Goal: Information Seeking & Learning: Learn about a topic

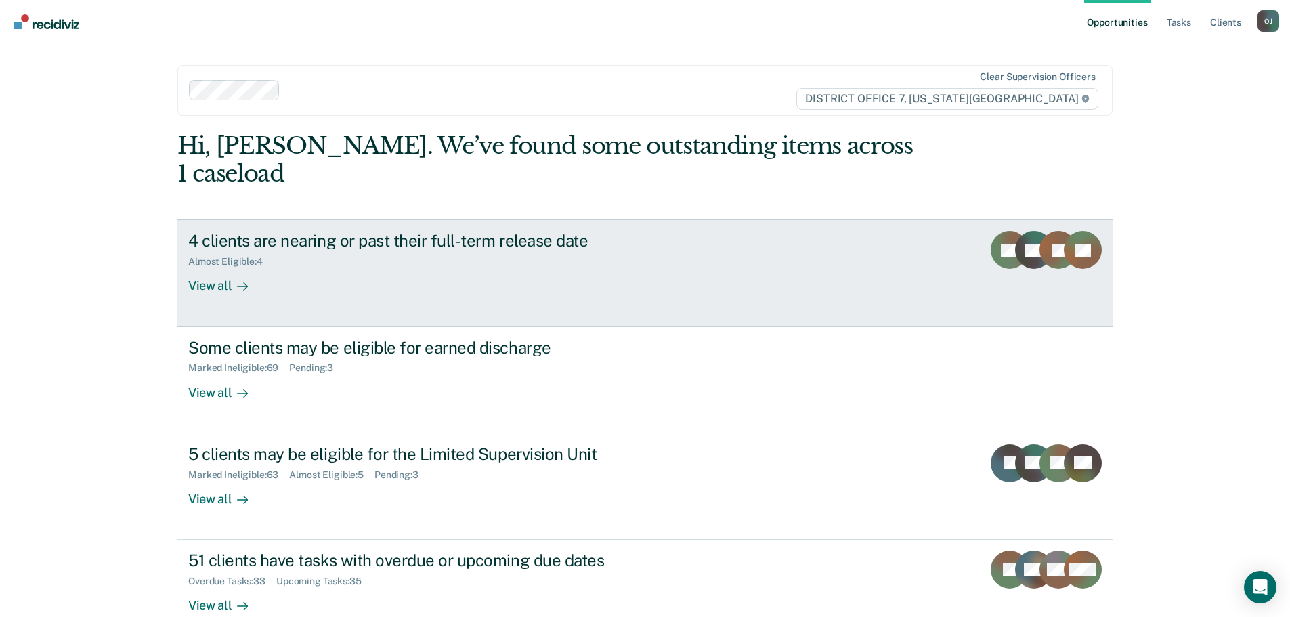
click at [218, 267] on div "View all" at bounding box center [226, 280] width 76 height 26
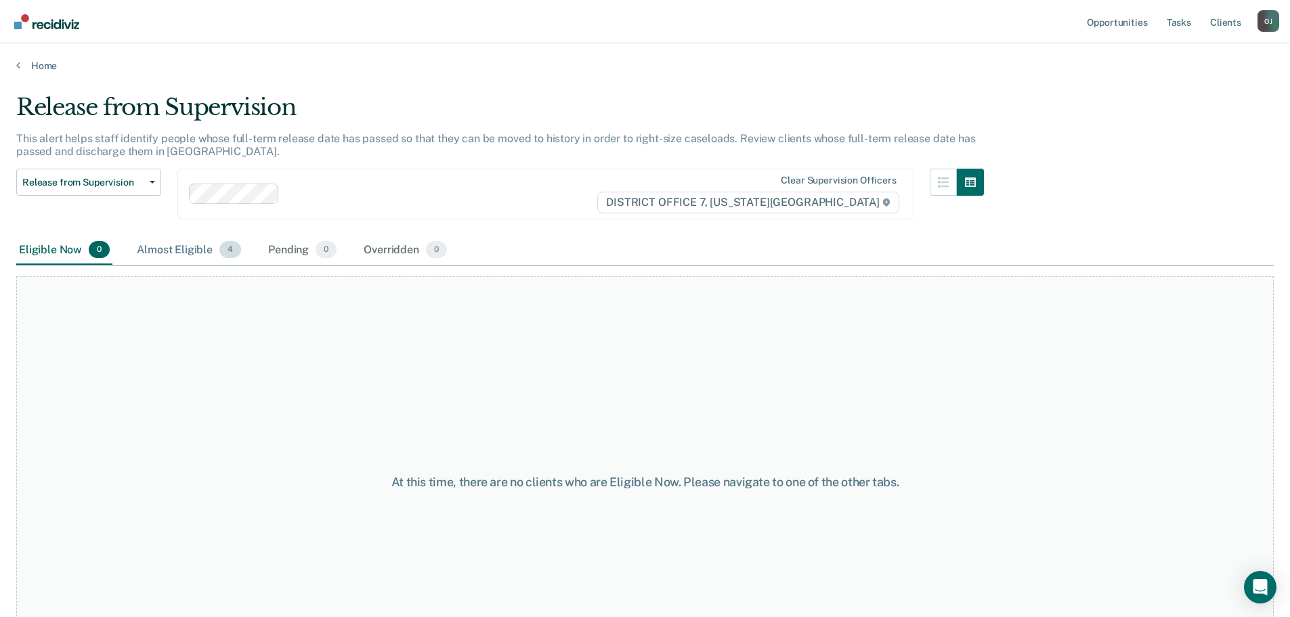
click at [183, 257] on div "Almost Eligible 4" at bounding box center [189, 251] width 110 height 30
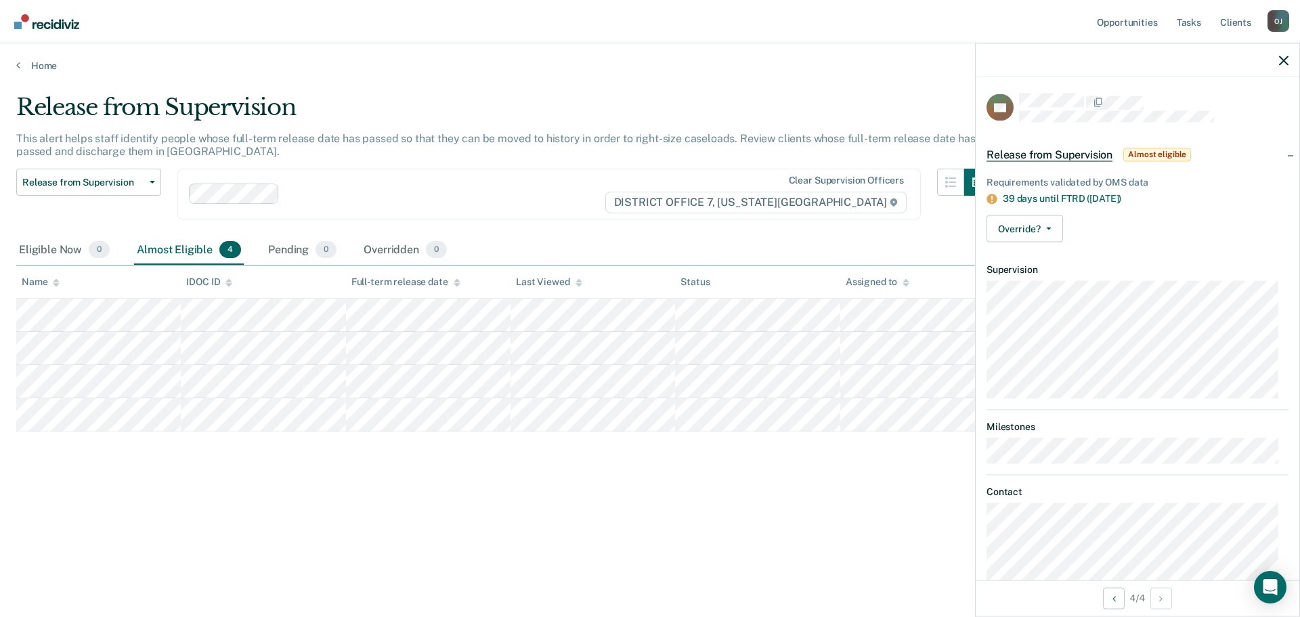
click at [255, 479] on div "Release from Supervision This alert helps staff identify people whose full-term…" at bounding box center [650, 304] width 1268 height 422
click at [39, 60] on link "Home" at bounding box center [650, 66] width 1268 height 12
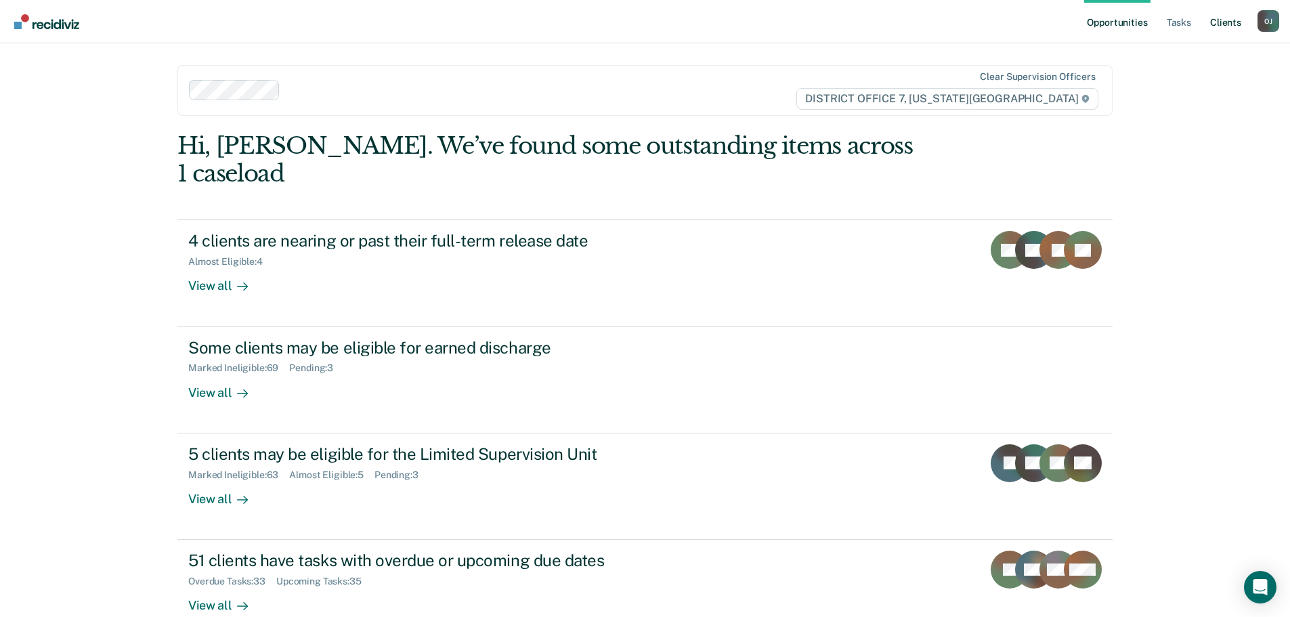
click at [1235, 27] on link "Client s" at bounding box center [1225, 21] width 37 height 43
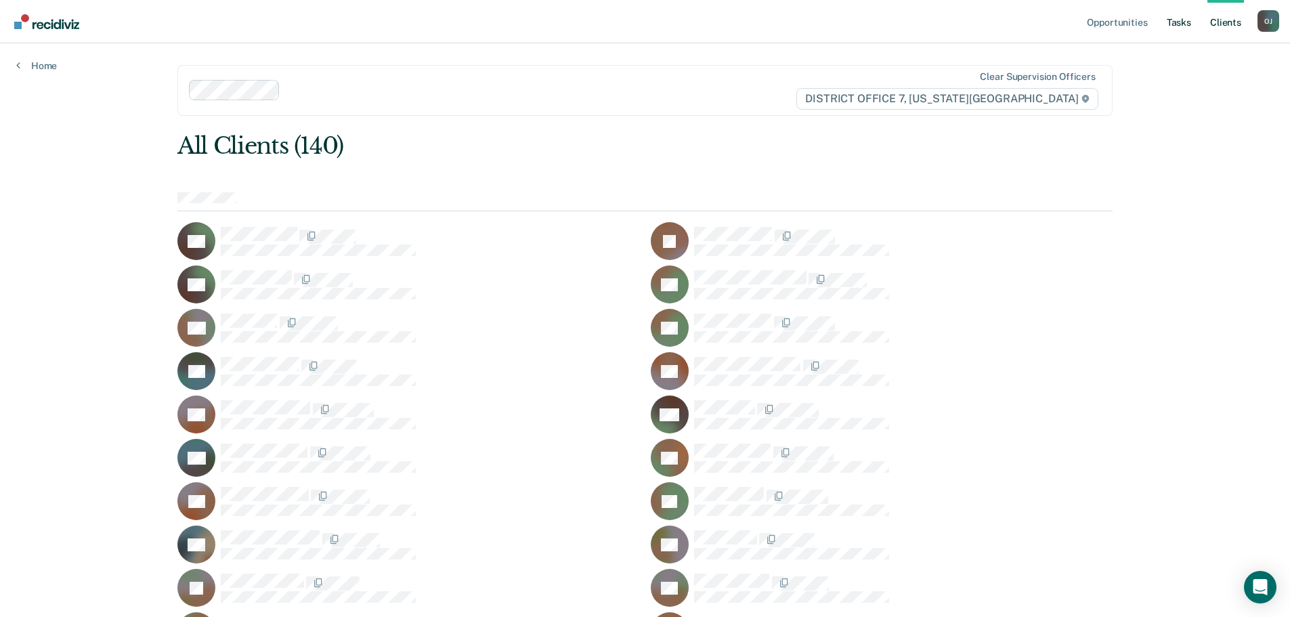
click at [1179, 21] on link "Tasks" at bounding box center [1179, 21] width 30 height 43
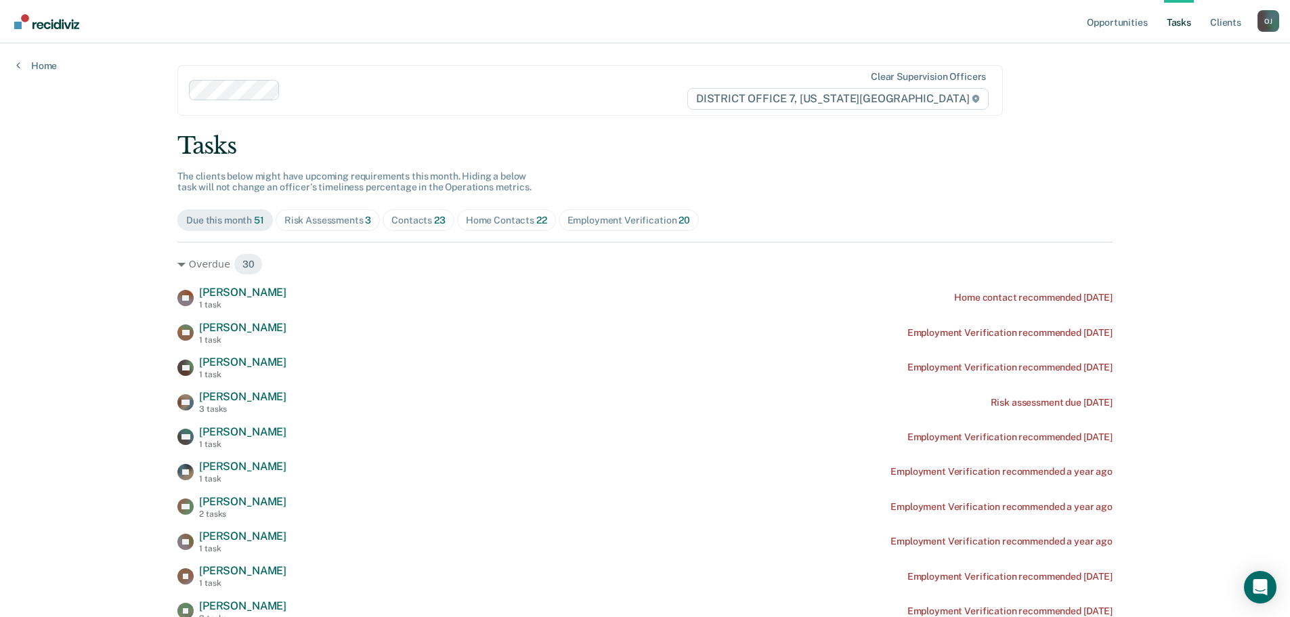
click at [436, 221] on span "23" at bounding box center [440, 220] width 12 height 11
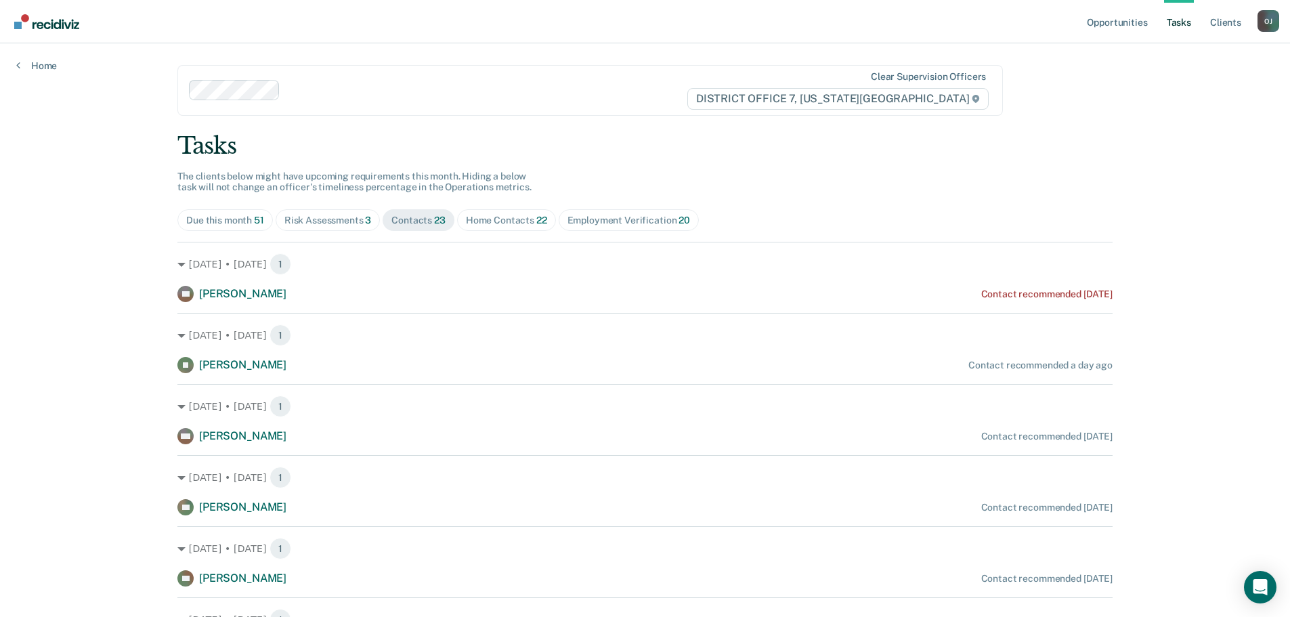
click at [469, 220] on div "Home Contacts 22" at bounding box center [506, 221] width 81 height 12
click at [428, 217] on div "Contacts 23" at bounding box center [418, 221] width 54 height 12
click at [484, 226] on span "Home Contacts 22" at bounding box center [506, 220] width 99 height 22
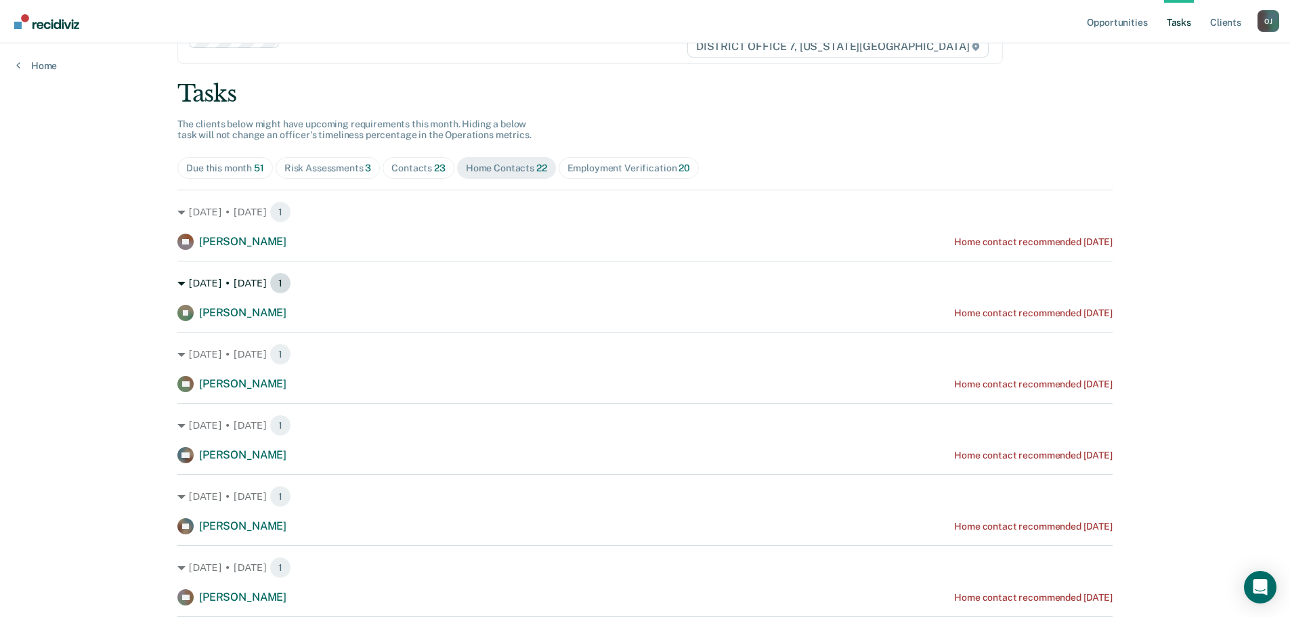
scroll to position [68, 0]
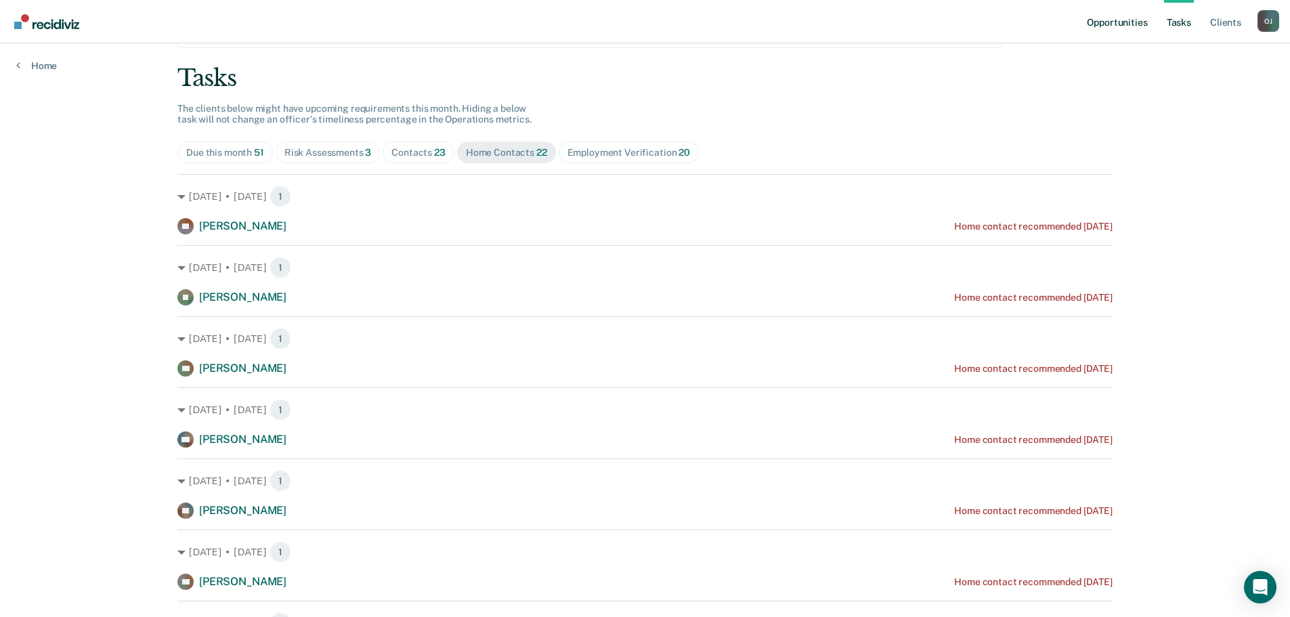
click at [1135, 12] on link "Opportunities" at bounding box center [1117, 21] width 66 height 43
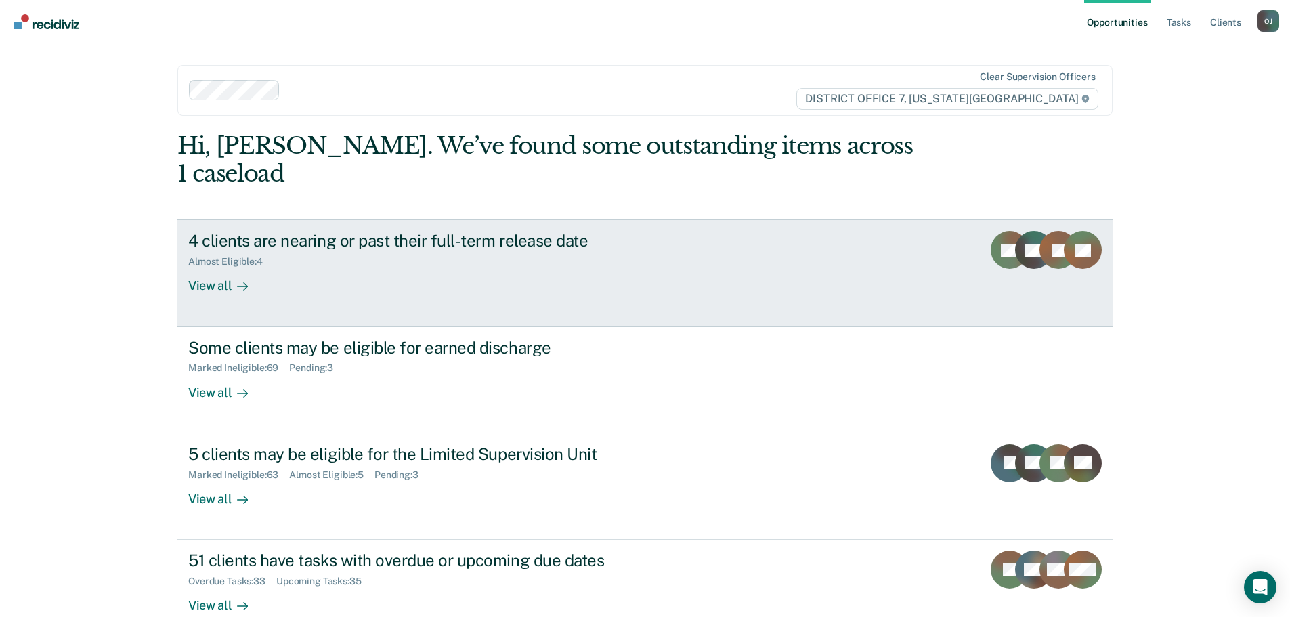
click at [232, 278] on div at bounding box center [240, 286] width 16 height 16
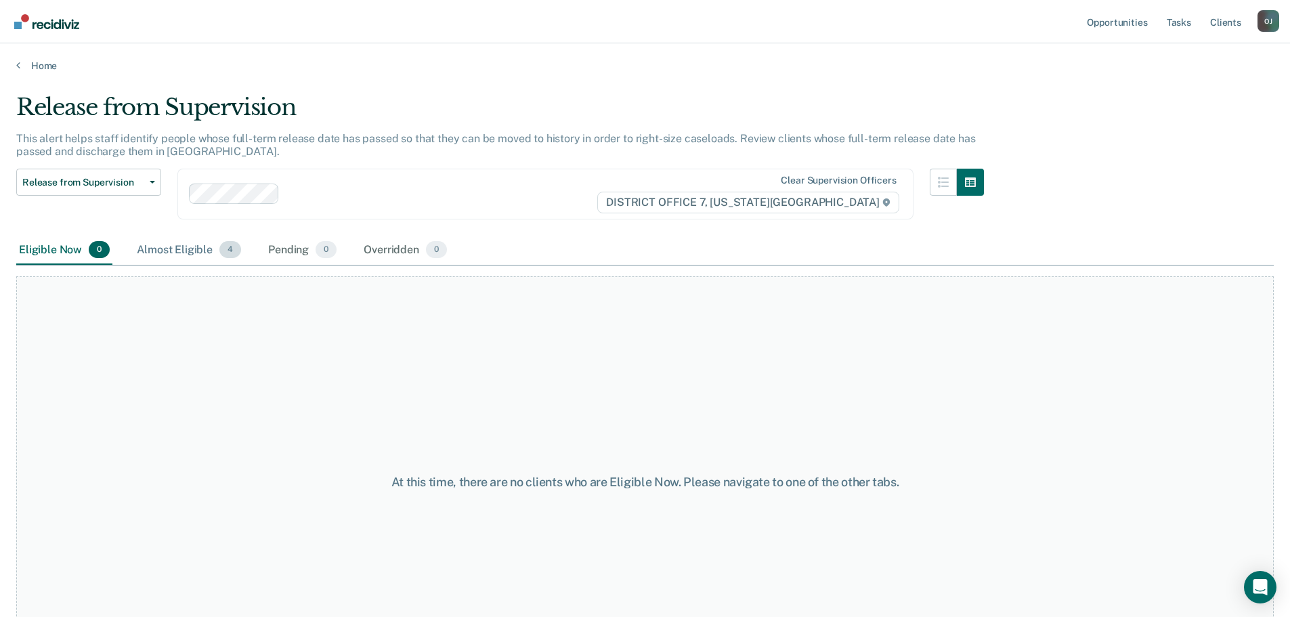
click at [181, 253] on div "Almost Eligible 4" at bounding box center [189, 251] width 110 height 30
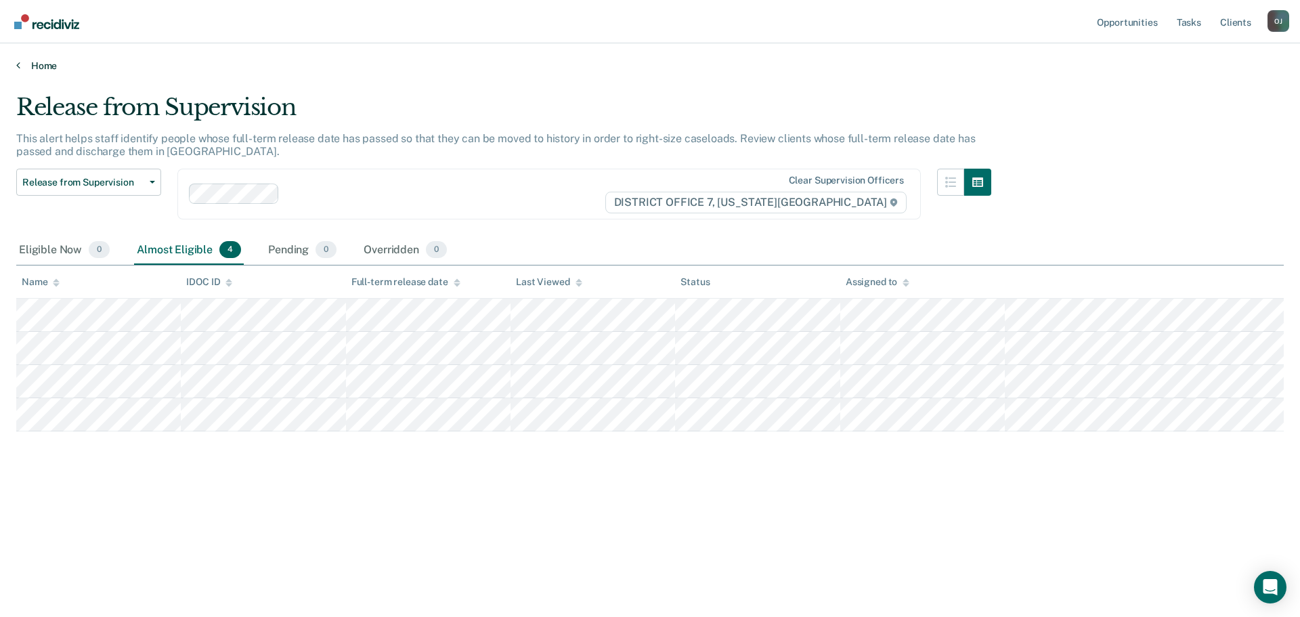
click at [37, 60] on link "Home" at bounding box center [650, 66] width 1268 height 12
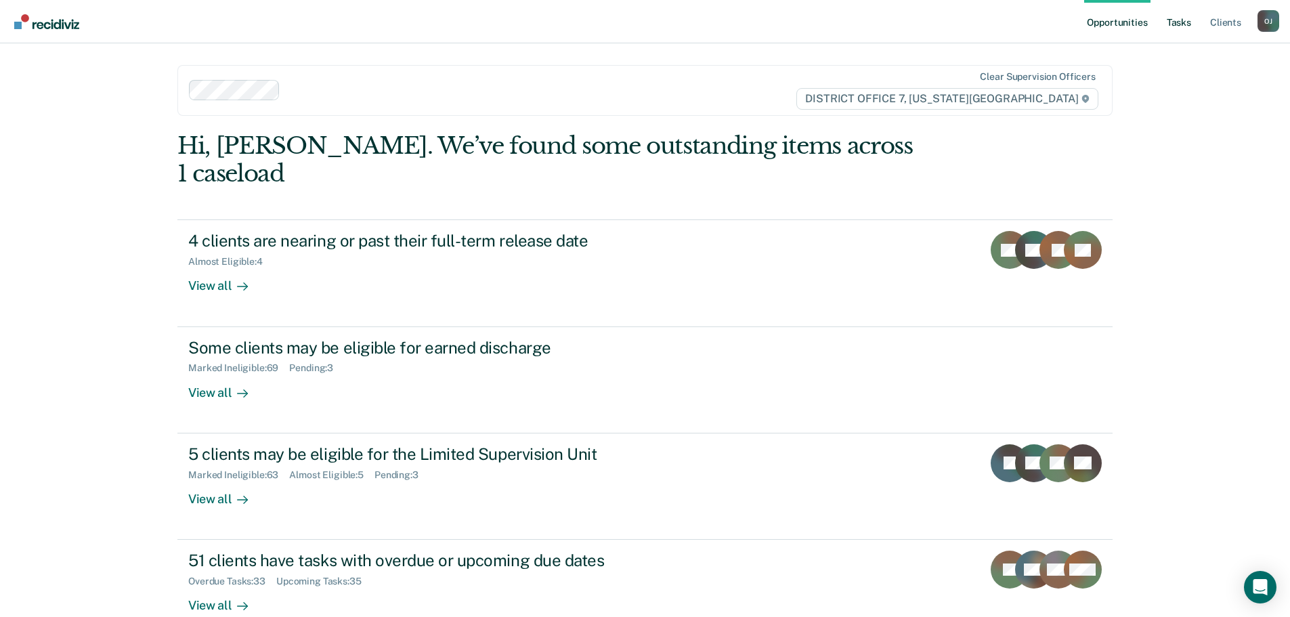
click at [1179, 19] on link "Tasks" at bounding box center [1179, 21] width 30 height 43
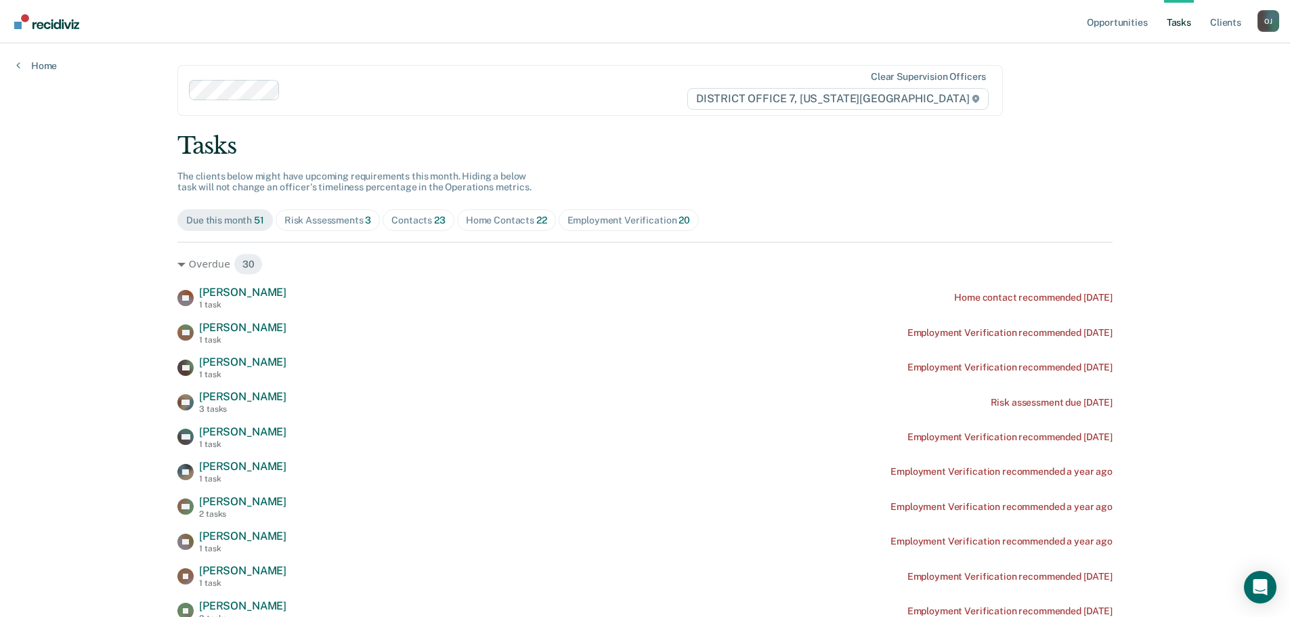
click at [494, 224] on div "Home Contacts 22" at bounding box center [506, 221] width 81 height 12
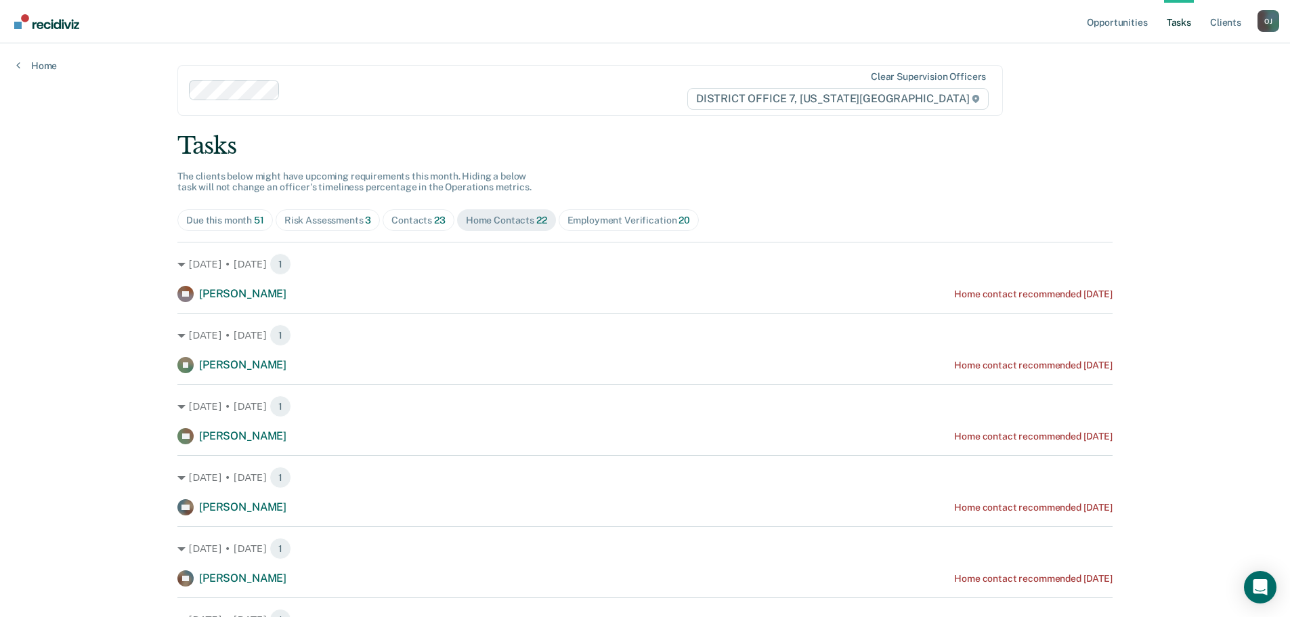
click at [412, 215] on div "Contacts 23" at bounding box center [418, 221] width 54 height 12
click at [549, 219] on span "Home Contacts 22" at bounding box center [506, 220] width 99 height 22
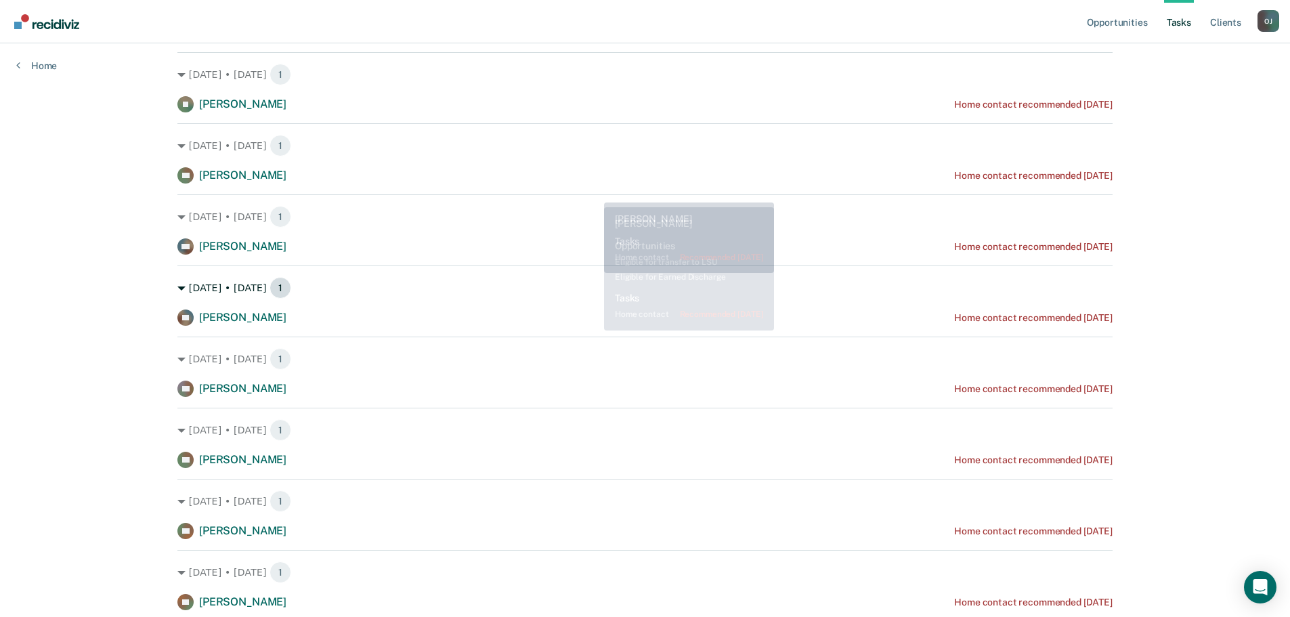
scroll to position [271, 0]
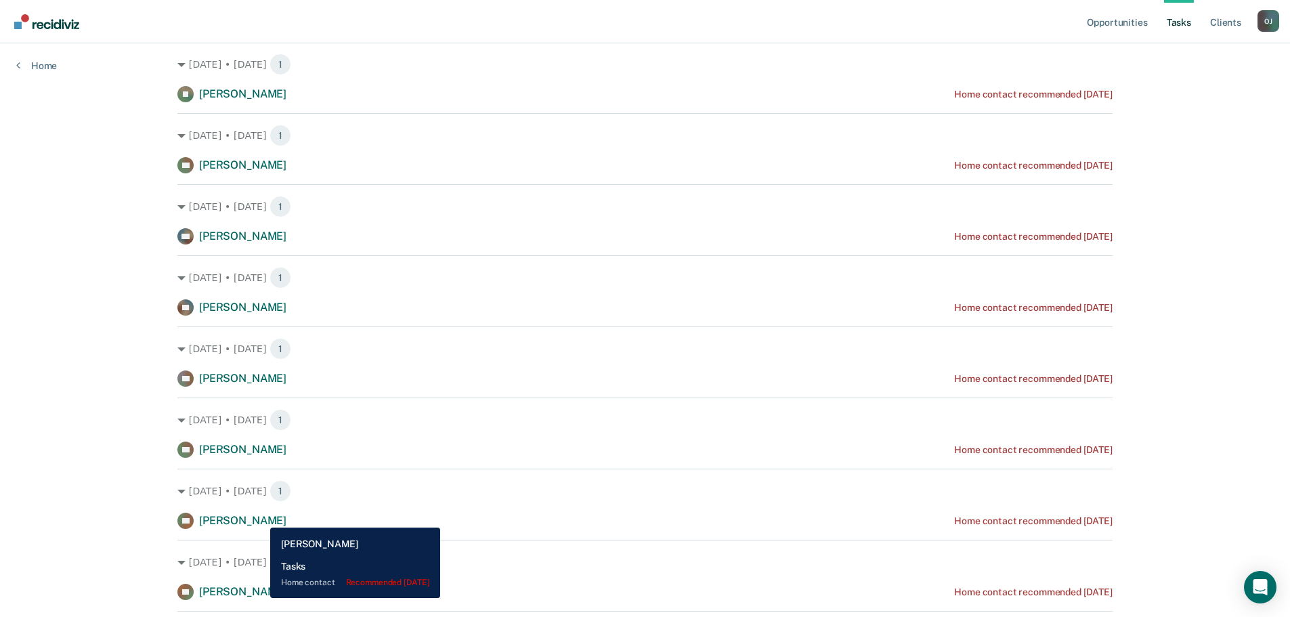
click at [260, 517] on span "[PERSON_NAME]" at bounding box center [242, 520] width 87 height 13
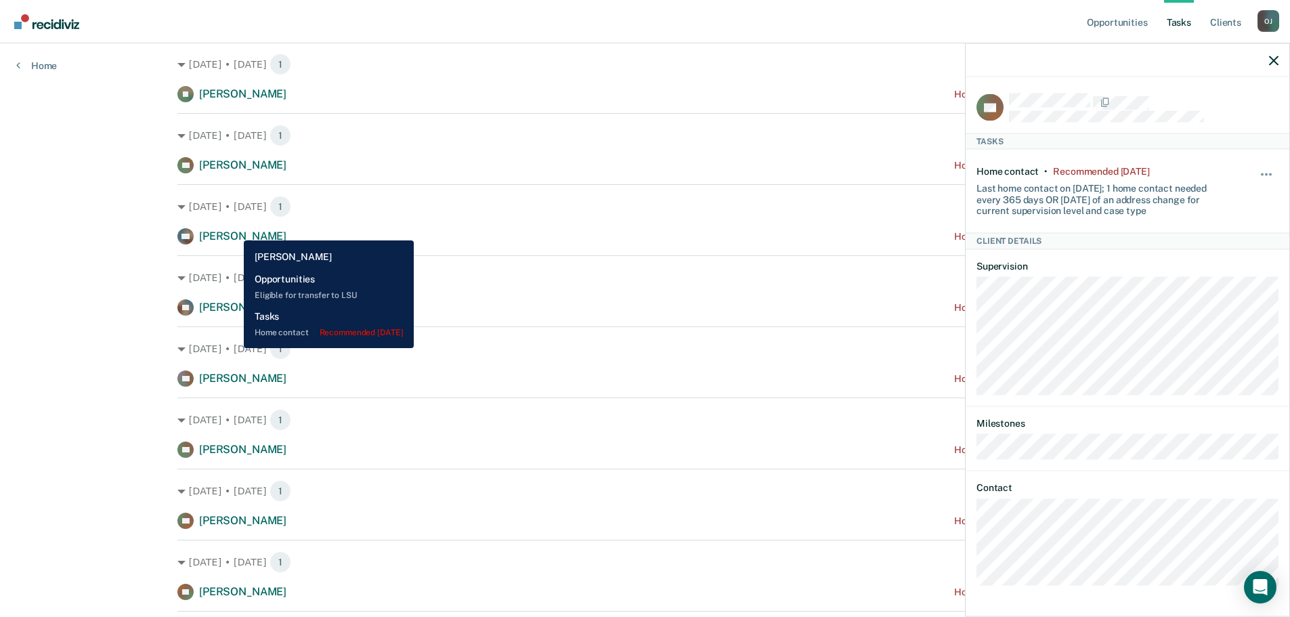
click at [234, 230] on span "[PERSON_NAME]" at bounding box center [242, 236] width 87 height 13
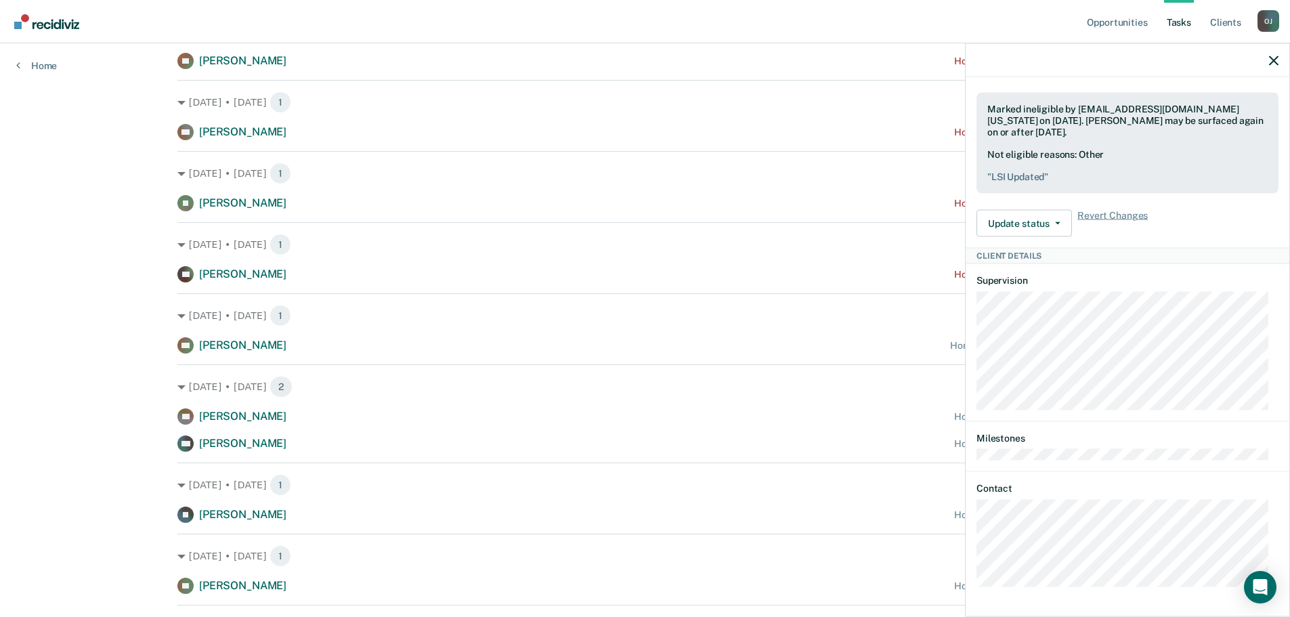
scroll to position [813, 0]
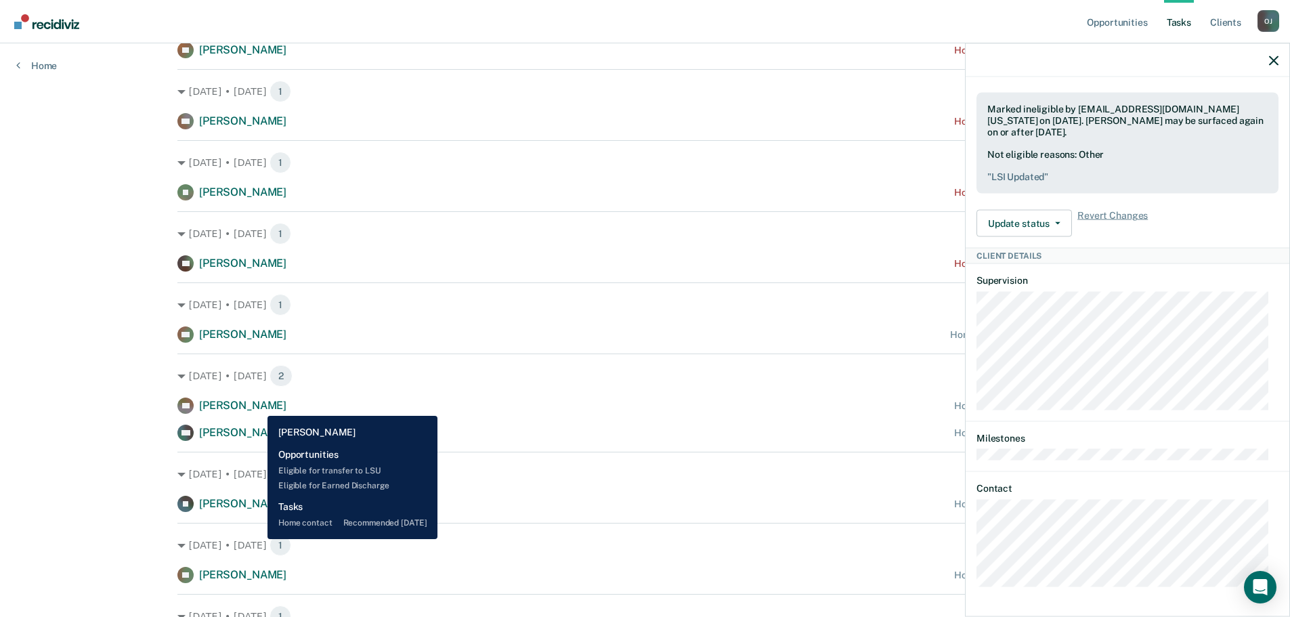
click at [257, 406] on span "[PERSON_NAME]" at bounding box center [242, 405] width 87 height 13
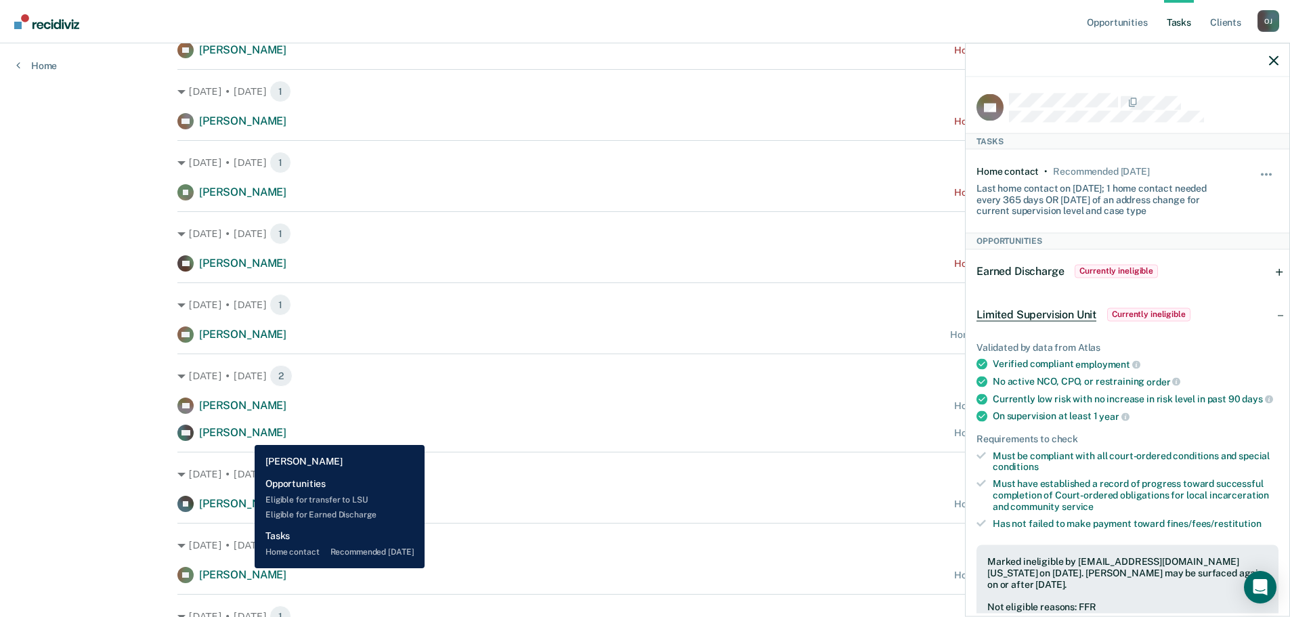
click at [244, 435] on span "[PERSON_NAME]" at bounding box center [242, 432] width 87 height 13
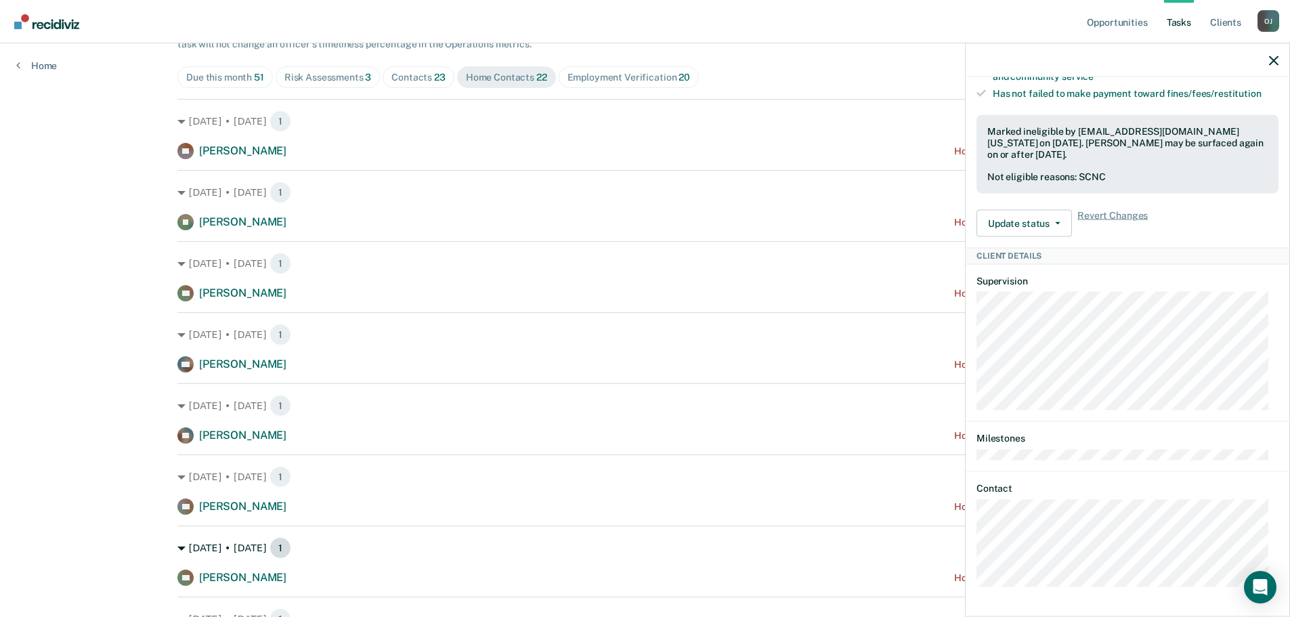
scroll to position [129, 0]
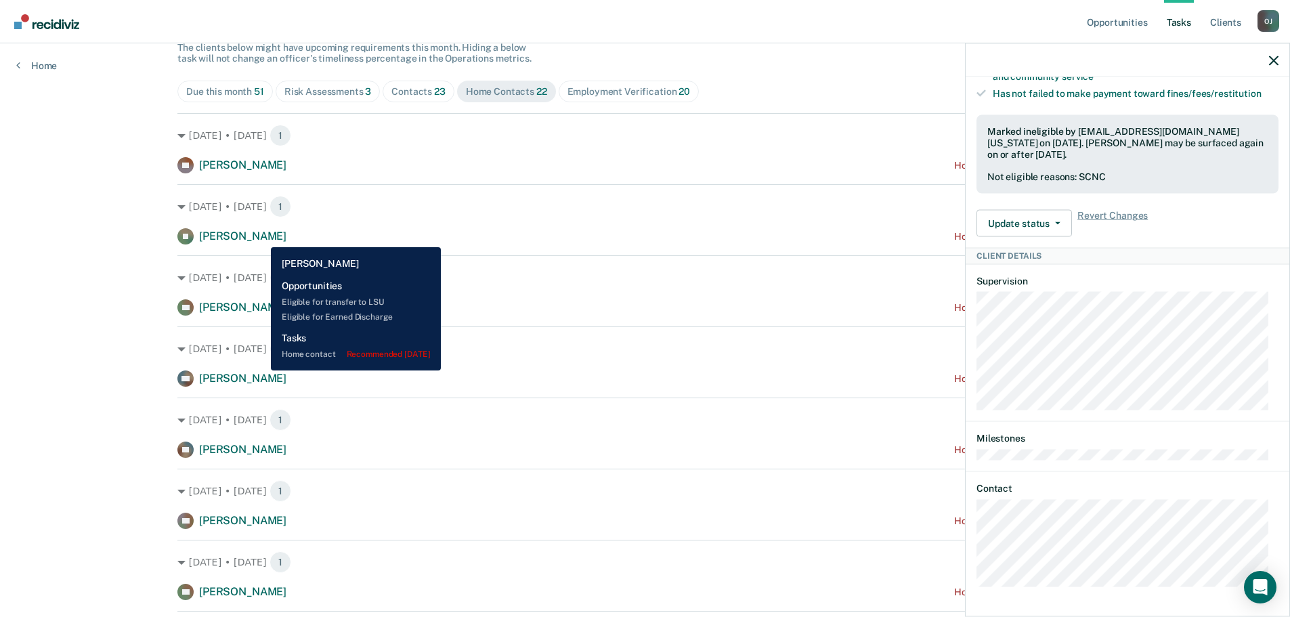
click at [261, 237] on span "[PERSON_NAME]" at bounding box center [242, 236] width 87 height 13
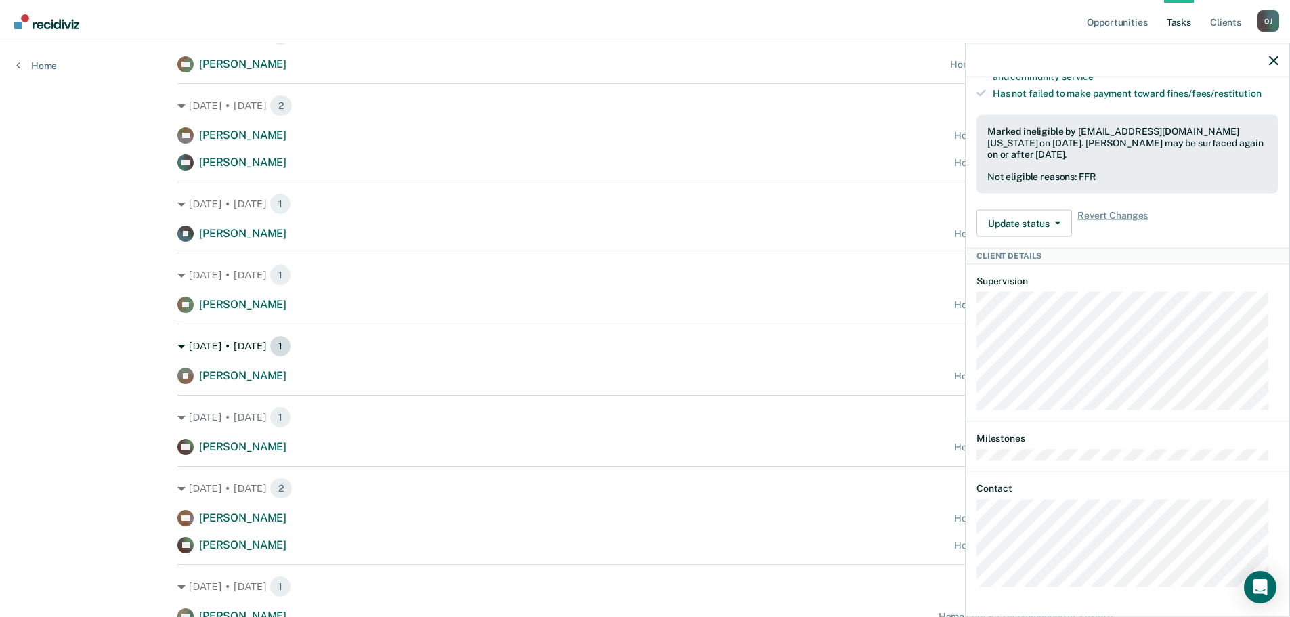
scroll to position [1084, 0]
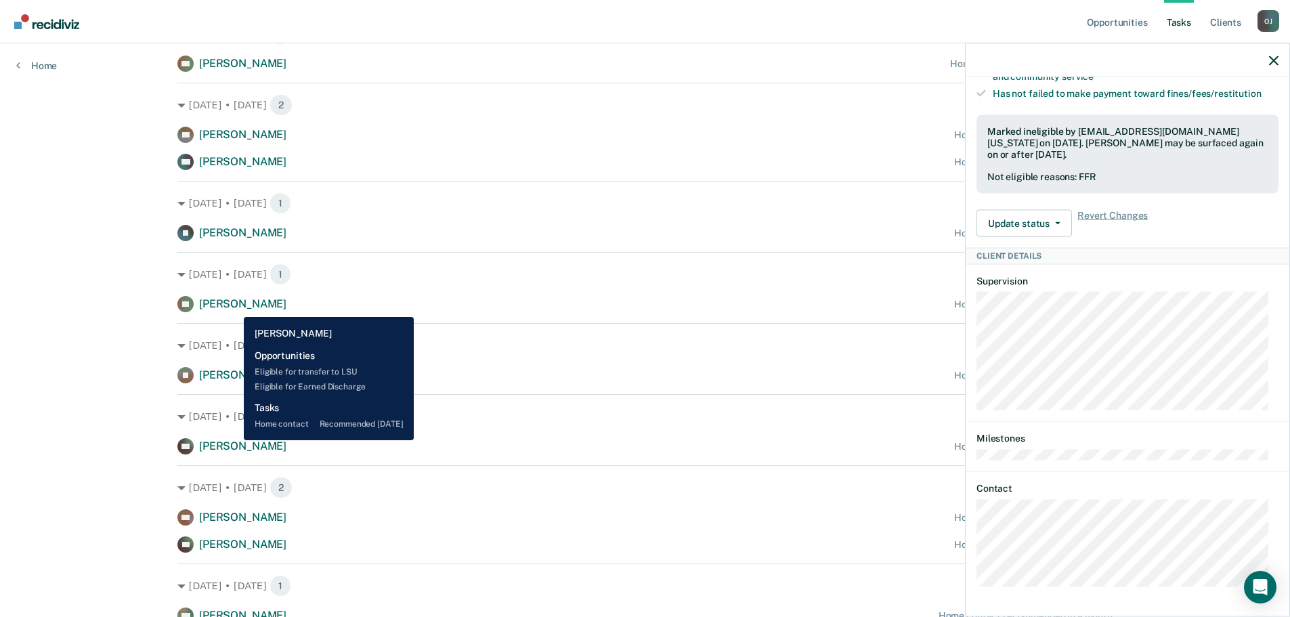
click at [234, 307] on span "[PERSON_NAME]" at bounding box center [242, 303] width 87 height 13
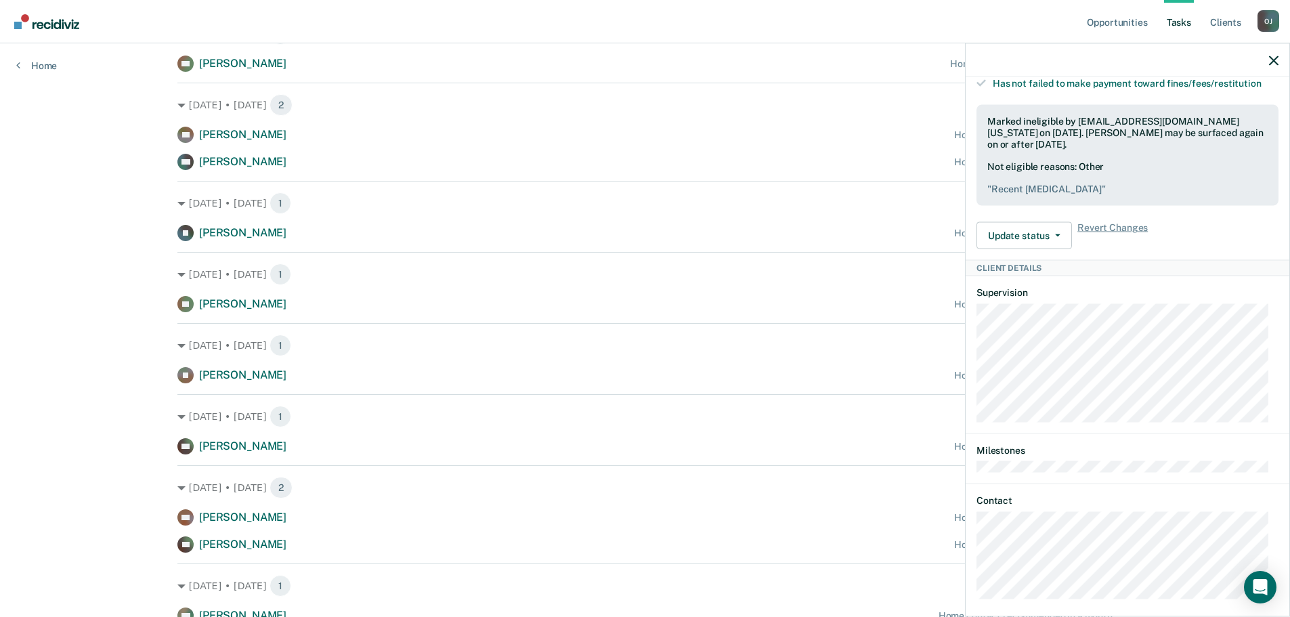
scroll to position [0, 0]
